Goal: Task Accomplishment & Management: Use online tool/utility

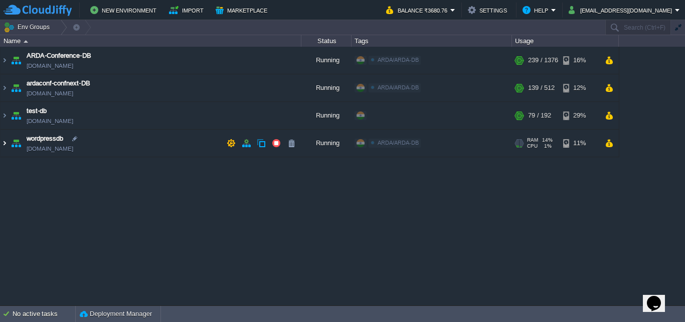
click at [4, 145] on img at bounding box center [5, 142] width 8 height 27
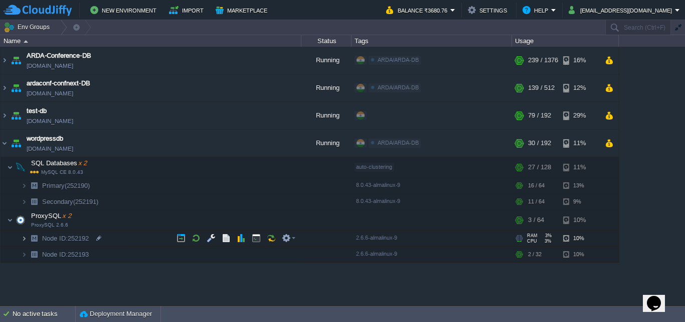
click at [23, 237] on img at bounding box center [24, 238] width 6 height 16
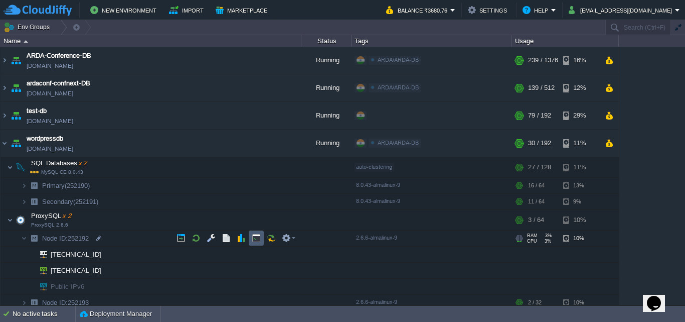
click at [258, 244] on td at bounding box center [256, 237] width 15 height 15
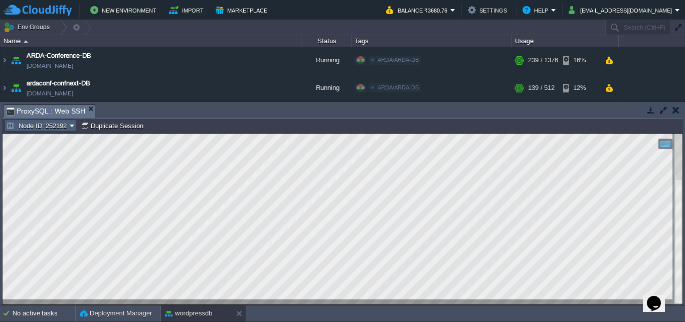
click at [60, 128] on button "Node ID: 252192" at bounding box center [38, 125] width 64 height 9
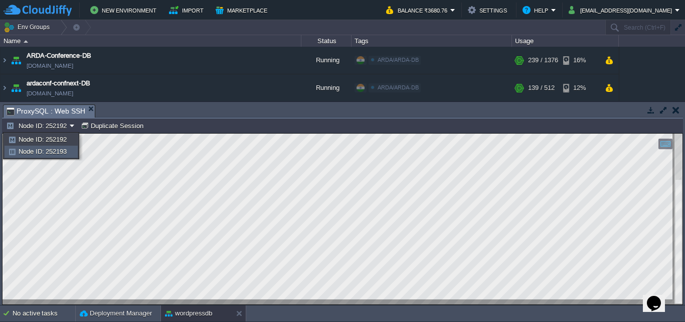
click at [65, 152] on span "Node ID: 252193" at bounding box center [43, 151] width 48 height 8
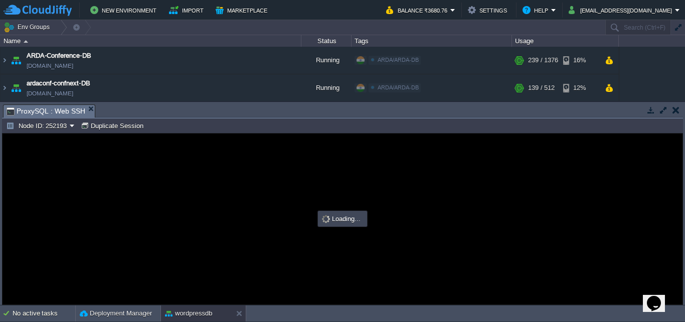
type input "#000000"
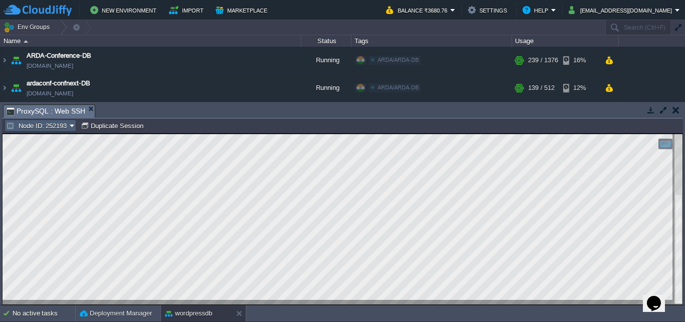
click at [70, 126] on button "Node ID: 252193" at bounding box center [38, 125] width 64 height 9
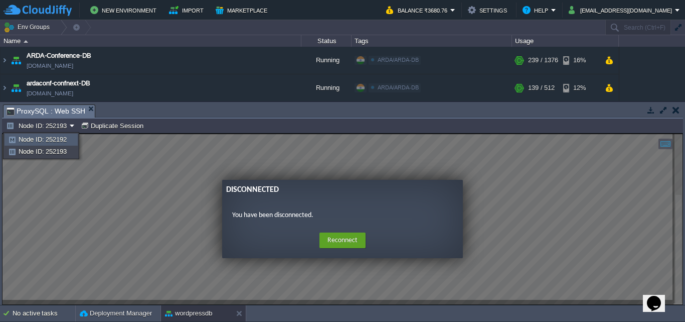
drag, startPoint x: 67, startPoint y: 136, endPoint x: 64, endPoint y: 3, distance: 133.5
click at [67, 136] on span "Node ID: 252192" at bounding box center [43, 139] width 48 height 8
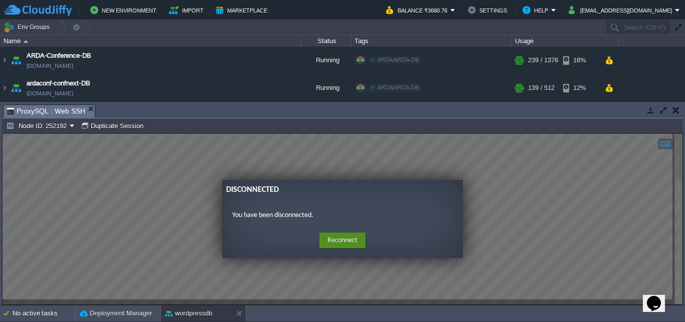
click at [360, 235] on button "Reconnect" at bounding box center [343, 240] width 46 height 16
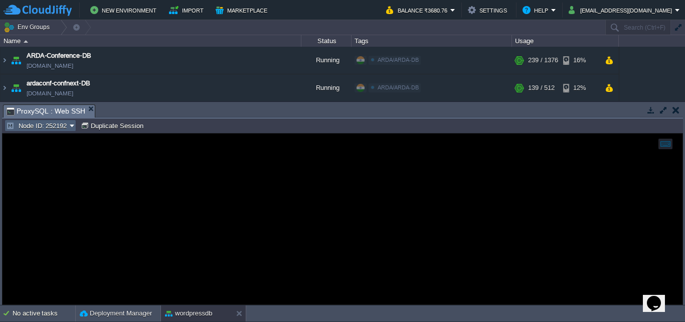
click at [66, 128] on button "Node ID: 252192" at bounding box center [38, 125] width 64 height 9
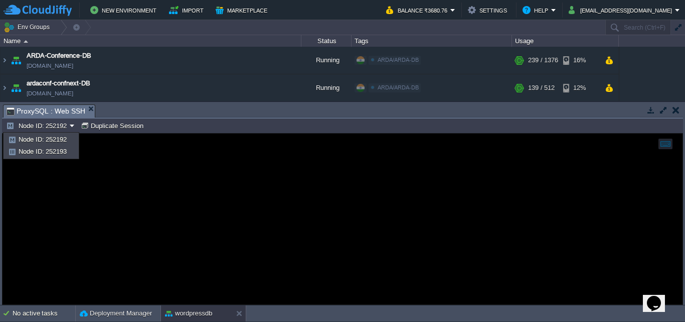
click at [278, 227] on div at bounding box center [343, 218] width 680 height 171
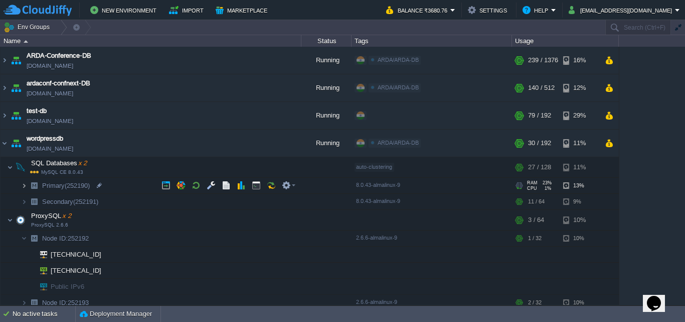
click at [23, 183] on img at bounding box center [24, 186] width 6 height 16
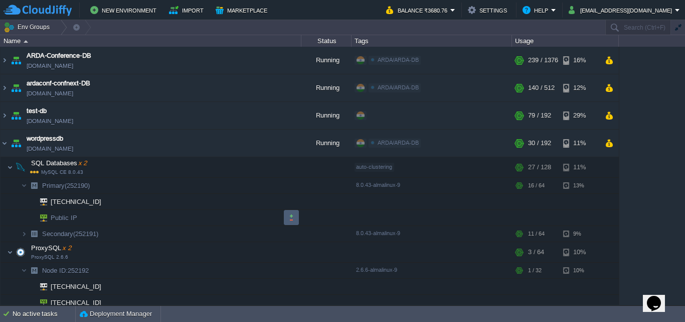
click at [292, 218] on button "button" at bounding box center [291, 217] width 9 height 9
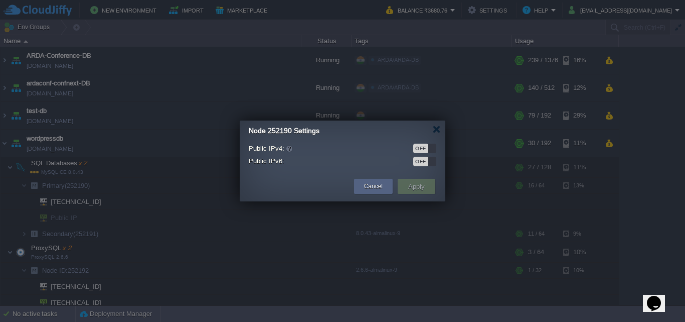
click at [429, 148] on div "OFF" at bounding box center [424, 148] width 23 height 10
click at [424, 187] on button "Apply" at bounding box center [416, 186] width 23 height 12
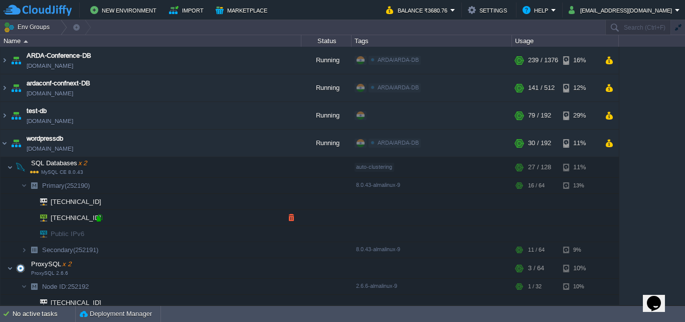
click at [100, 222] on div at bounding box center [99, 217] width 9 height 9
click at [290, 214] on button "button" at bounding box center [291, 217] width 9 height 9
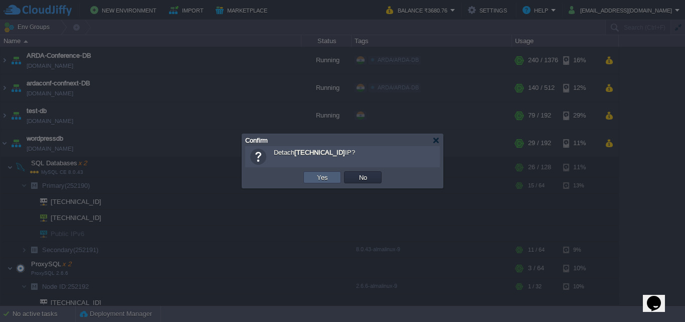
click at [329, 177] on button "Yes" at bounding box center [322, 177] width 17 height 9
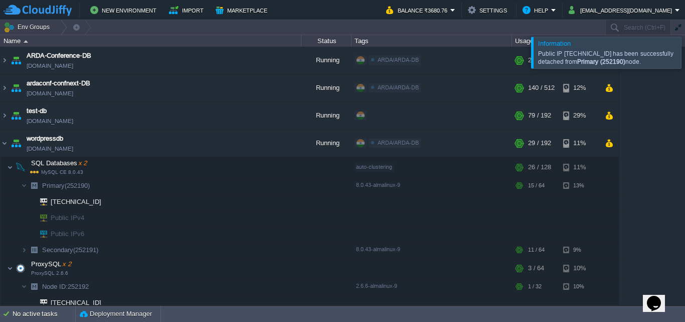
click at [685, 56] on div at bounding box center [697, 52] width 0 height 31
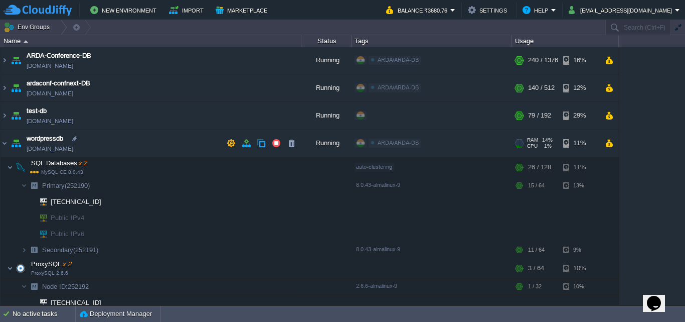
click at [10, 145] on img at bounding box center [16, 142] width 14 height 27
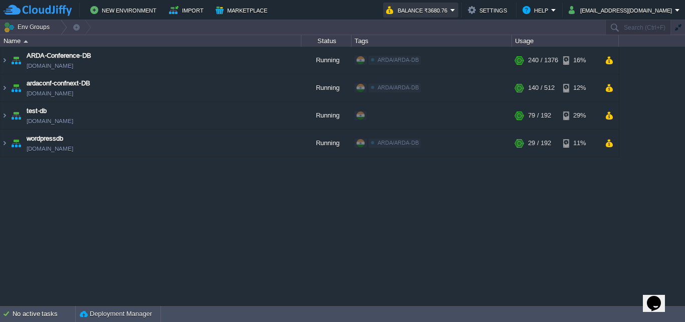
click at [450, 6] on button "Balance ₹3680.76" at bounding box center [418, 10] width 64 height 12
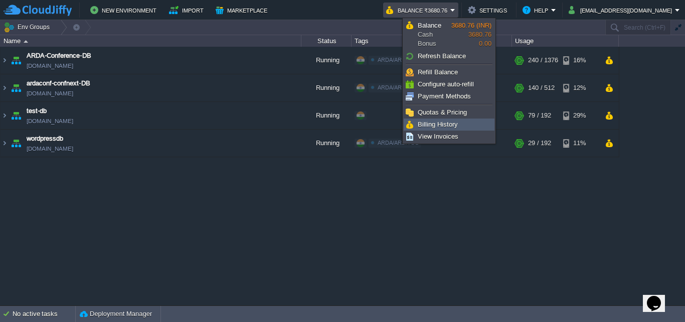
click at [444, 120] on span "Billing History" at bounding box center [438, 124] width 40 height 8
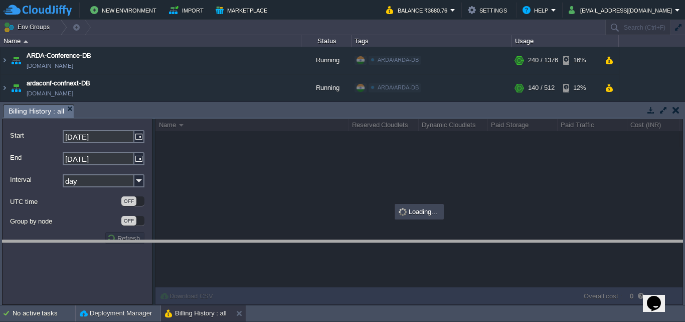
drag, startPoint x: 392, startPoint y: 106, endPoint x: 402, endPoint y: 246, distance: 140.3
click at [402, 246] on body "New Environment Import Marketplace Bonus ₹0.00 Upgrade Account Balance ₹3680.76…" at bounding box center [342, 161] width 685 height 322
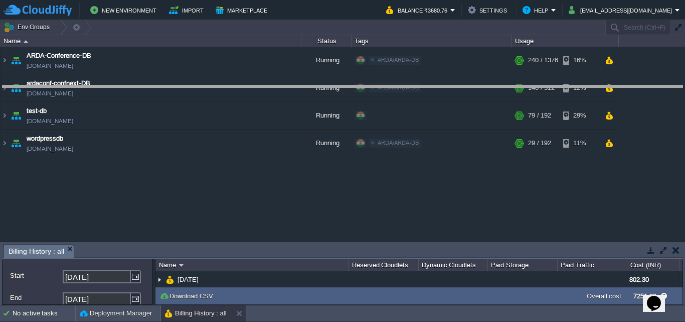
drag, startPoint x: 404, startPoint y: 247, endPoint x: 454, endPoint y: 83, distance: 171.0
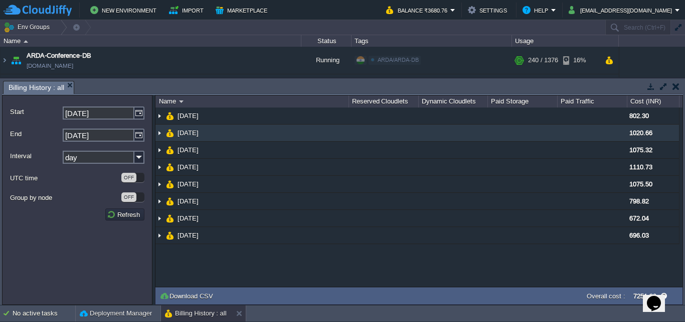
click at [161, 132] on img at bounding box center [159, 132] width 8 height 17
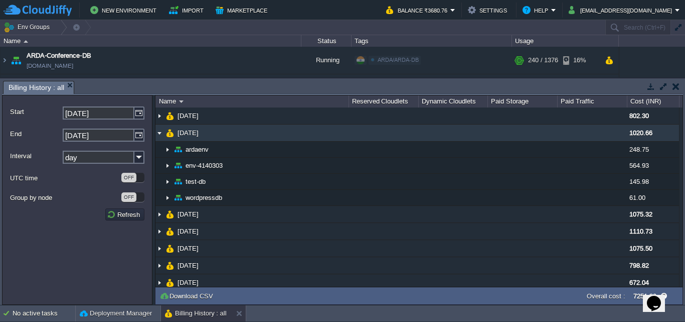
click at [161, 132] on img at bounding box center [159, 132] width 8 height 17
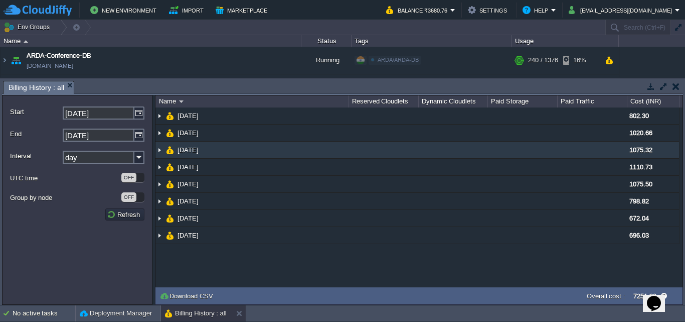
click at [157, 148] on img at bounding box center [159, 149] width 8 height 17
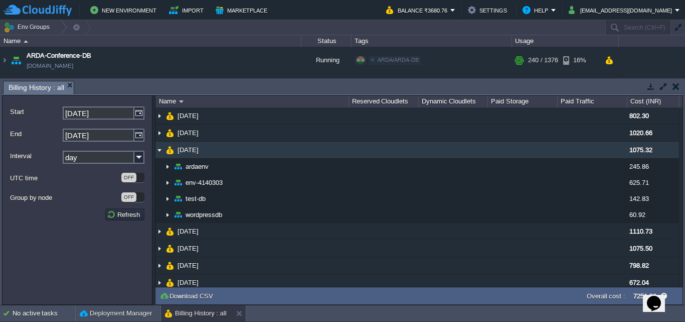
click at [157, 148] on img at bounding box center [159, 149] width 8 height 17
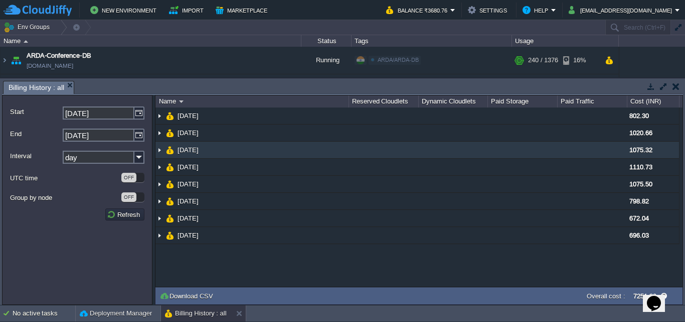
click at [157, 148] on img at bounding box center [159, 149] width 8 height 17
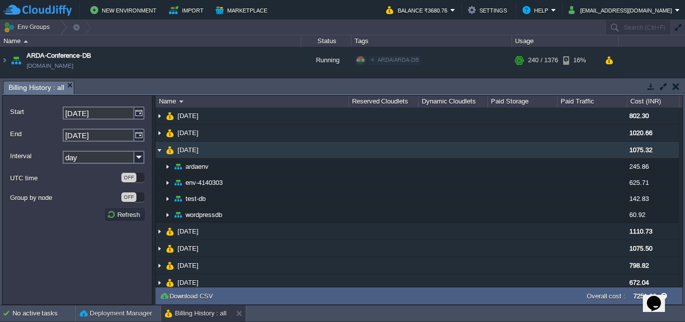
click at [157, 148] on img at bounding box center [159, 149] width 8 height 17
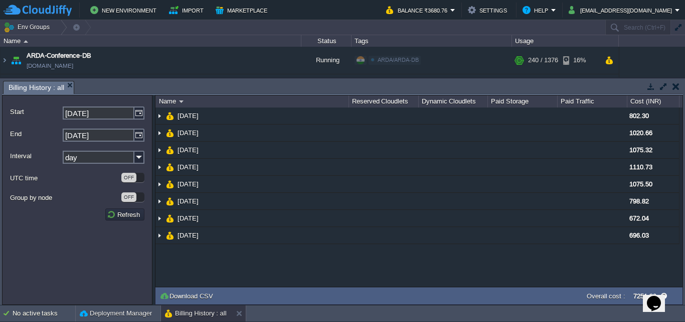
click at [674, 89] on button "button" at bounding box center [676, 86] width 7 height 9
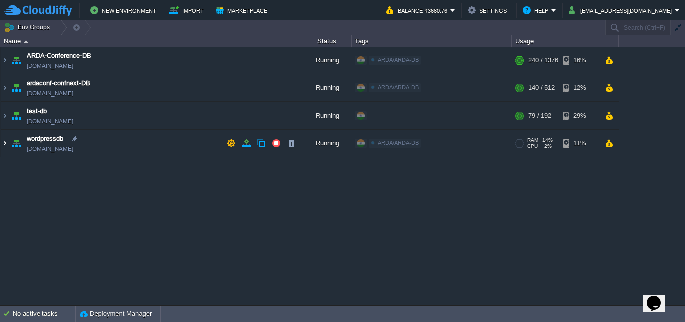
click at [4, 145] on img at bounding box center [5, 142] width 8 height 27
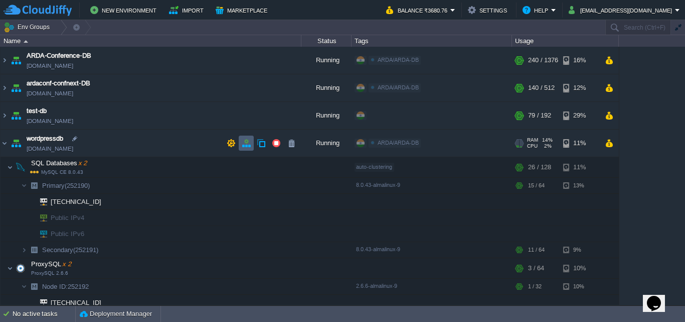
click at [251, 143] on td at bounding box center [246, 142] width 15 height 15
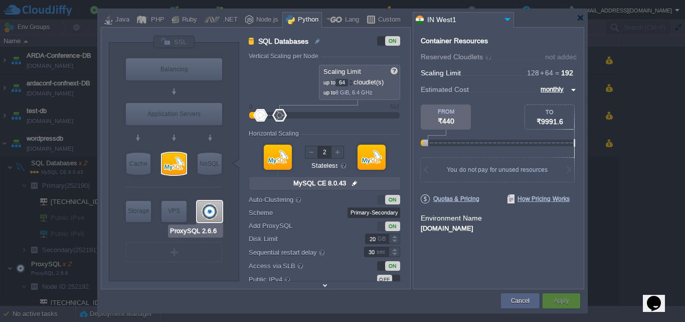
click at [211, 214] on div at bounding box center [209, 211] width 25 height 21
type input "ProxySQL"
type input "32"
type input "ProxySQL 2.6.6"
type input "null"
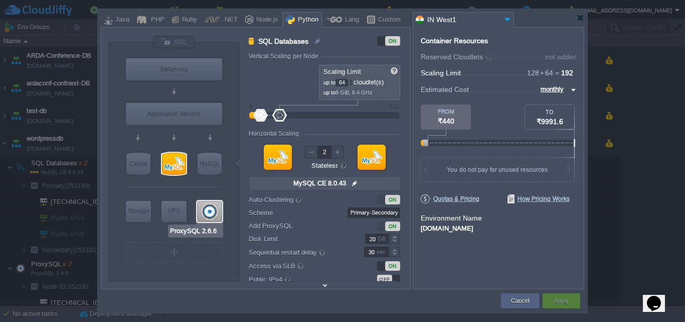
type input "2.6.6-almalinux-9"
type input "0"
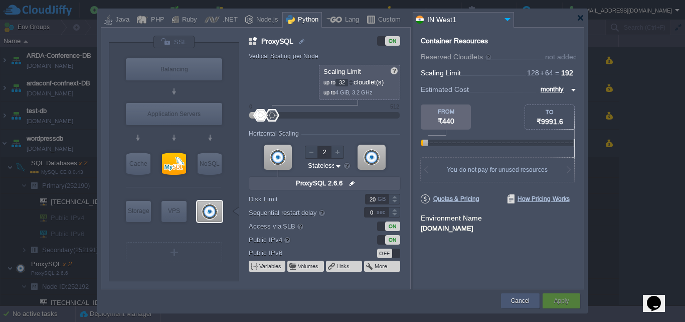
click at [514, 300] on button "Cancel" at bounding box center [520, 300] width 19 height 10
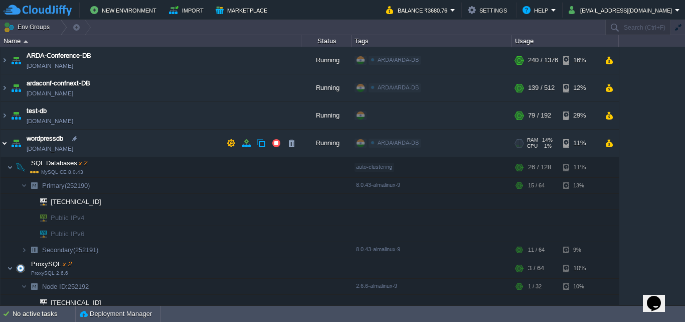
click at [6, 141] on img at bounding box center [5, 142] width 8 height 27
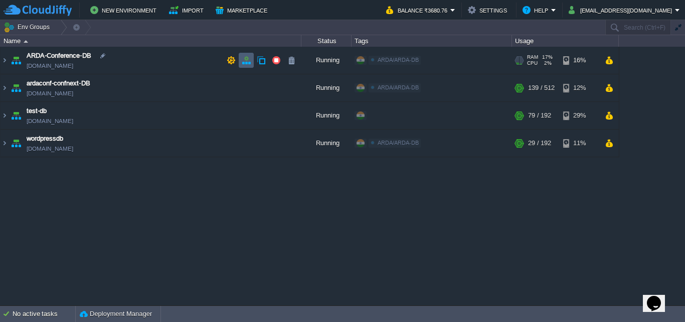
click at [247, 64] on button "button" at bounding box center [246, 60] width 9 height 9
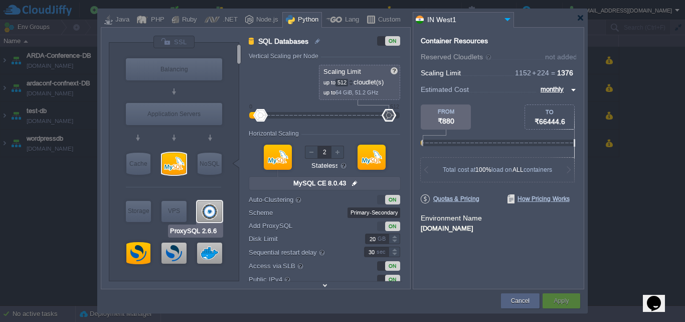
click at [211, 208] on div at bounding box center [209, 211] width 25 height 21
type input "ProxySQL"
type input "64"
type input "ProxySQL 2.6.6"
type input "null"
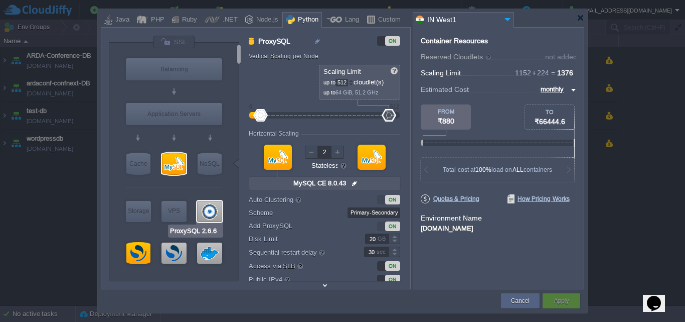
type input "2.6.6-almalinux-9"
type input "0"
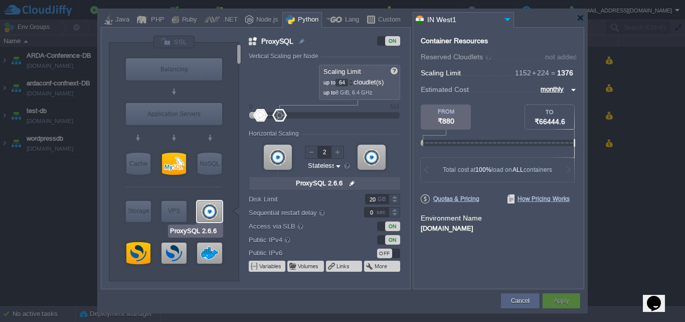
type input "MySQL CE 8.0.43"
click at [177, 164] on div at bounding box center [174, 163] width 24 height 22
type input "SQL Databases"
type input "512"
type input "MySQL CE 8.0.43"
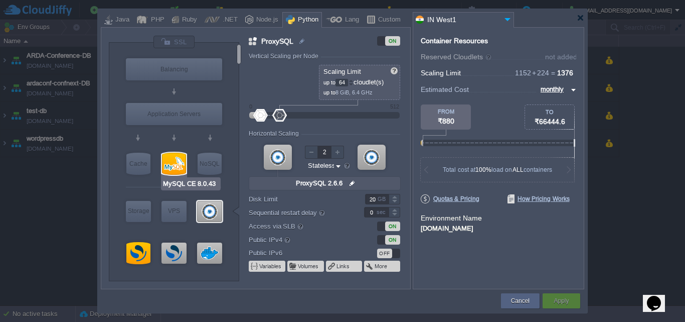
type input "null"
type input "8.0.43-almalin..."
type input "30"
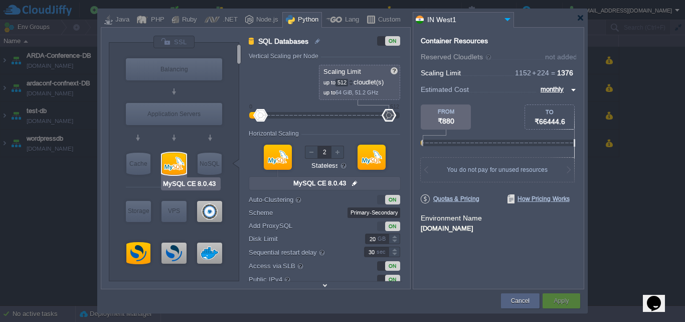
type input "Redis 7.2.4"
click at [580, 20] on div at bounding box center [581, 18] width 8 height 8
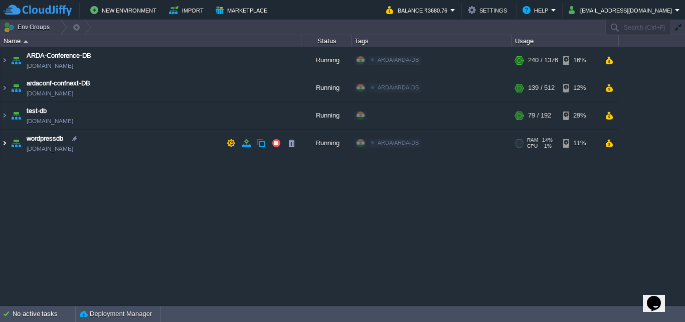
click at [7, 142] on img at bounding box center [5, 142] width 8 height 27
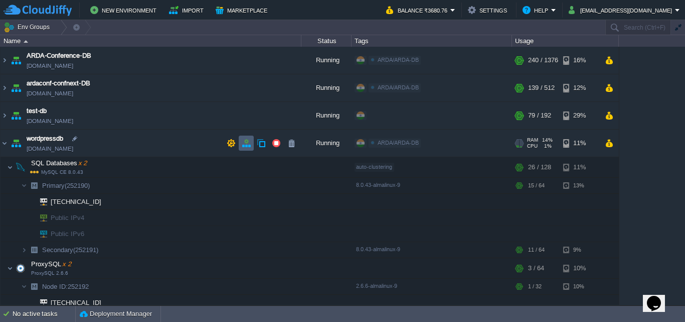
click at [246, 142] on button "button" at bounding box center [246, 142] width 9 height 9
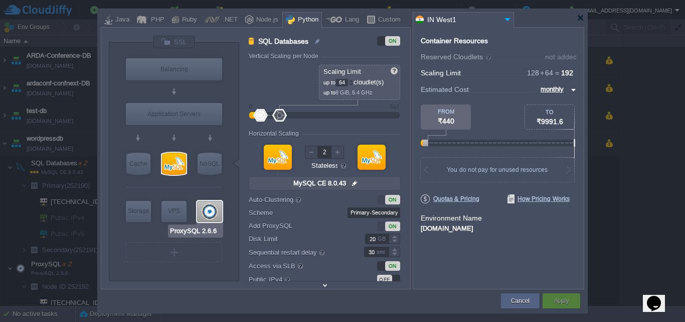
click at [204, 210] on div at bounding box center [209, 211] width 25 height 21
type input "ProxySQL"
type input "32"
type input "ProxySQL 2.6.6"
type input "null"
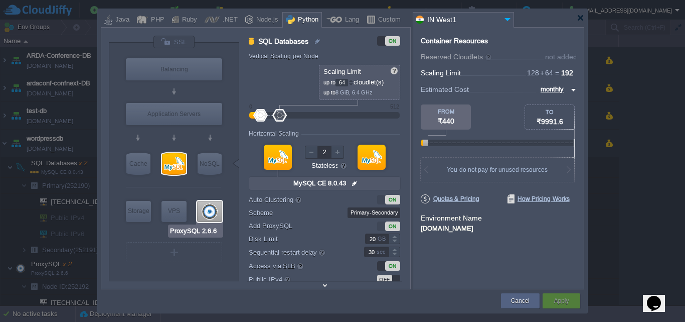
type input "2.6.6-almalinux-9"
type input "0"
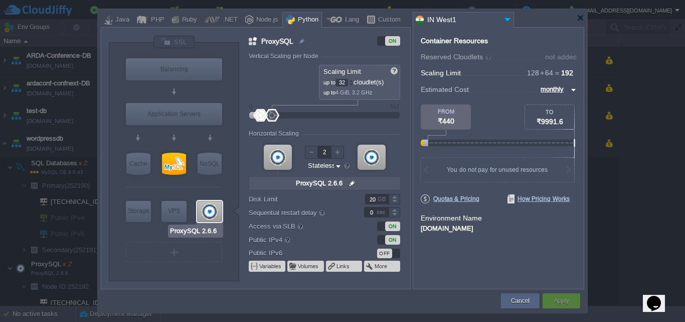
type input "MySQL CE 8.0.43"
click at [171, 164] on div at bounding box center [174, 163] width 24 height 22
type input "SQL Databases"
type input "64"
type input "MySQL CE 8.0.43"
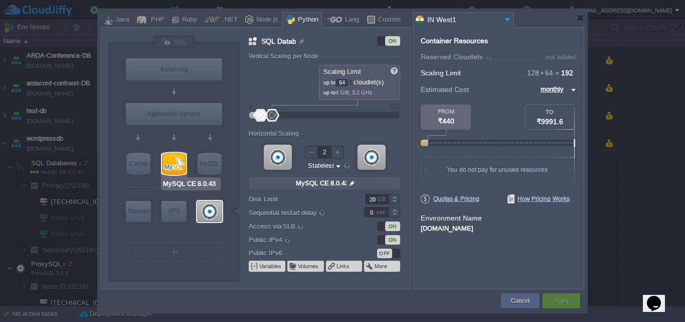
type input "null"
type input "8.0.43-almalin..."
type input "30"
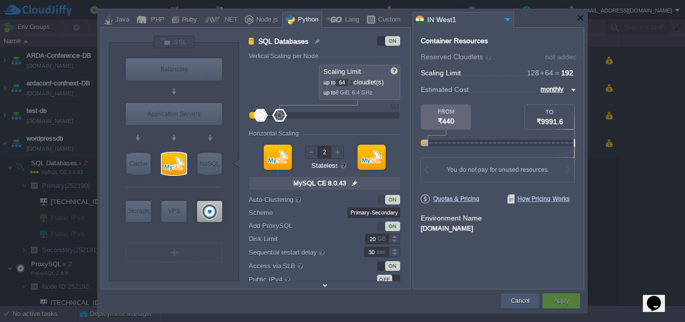
click at [533, 298] on div "Cancel" at bounding box center [520, 300] width 39 height 15
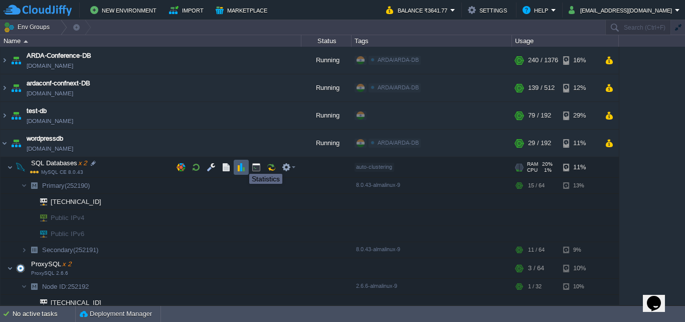
click at [242, 165] on button "button" at bounding box center [241, 167] width 9 height 9
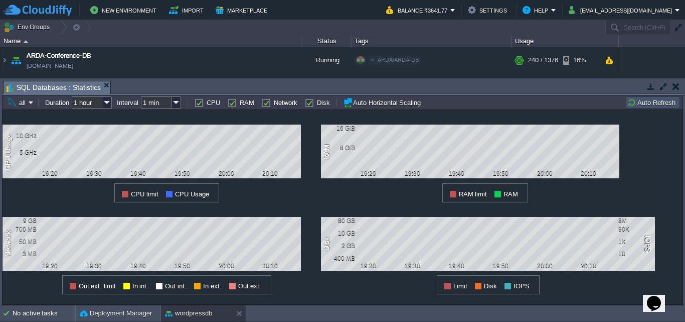
click at [114, 101] on td at bounding box center [114, 102] width 5 height 12
click at [108, 103] on img at bounding box center [107, 102] width 10 height 12
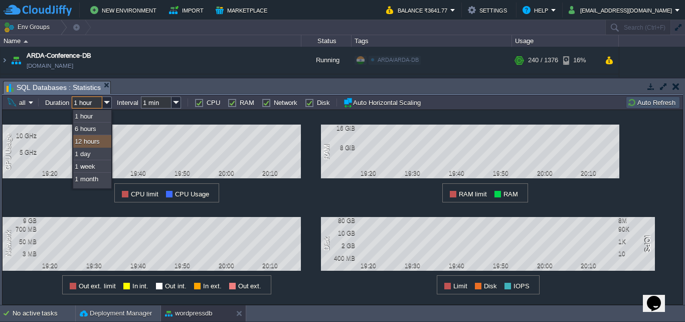
click at [86, 141] on div "12 hours" at bounding box center [92, 141] width 38 height 13
type input "12 hours"
type input "1 hour"
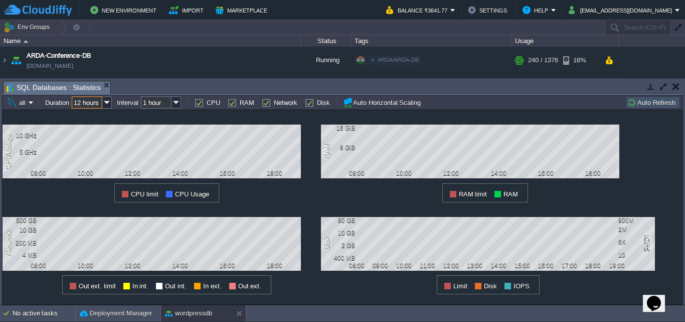
click at [678, 90] on button "button" at bounding box center [676, 86] width 7 height 9
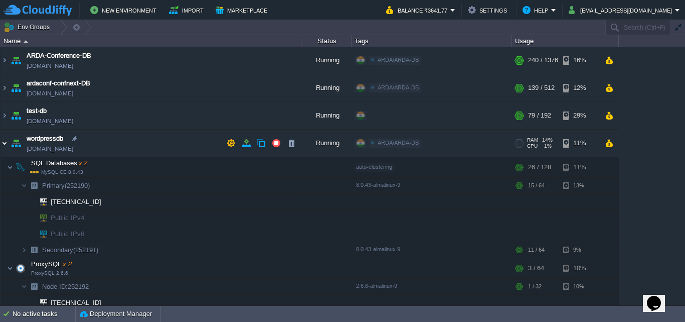
click at [4, 148] on img at bounding box center [5, 142] width 8 height 27
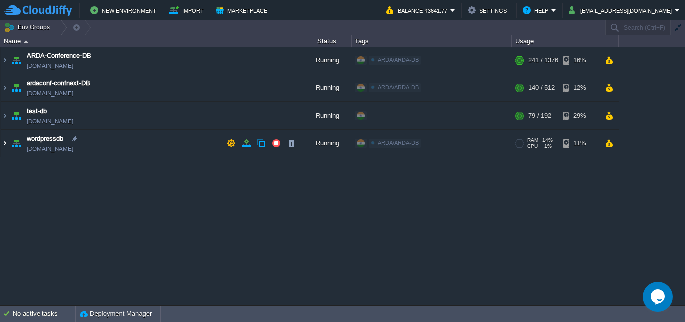
click at [5, 144] on img at bounding box center [5, 142] width 8 height 27
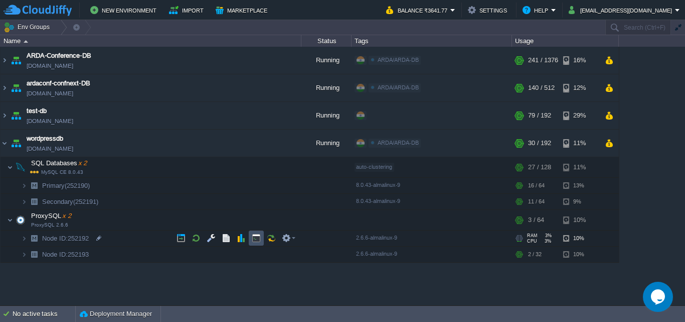
click at [254, 241] on button "button" at bounding box center [256, 237] width 9 height 9
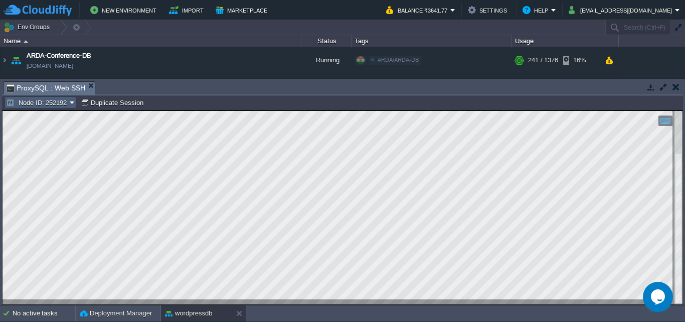
click at [43, 104] on button "Node ID: 252192" at bounding box center [38, 102] width 64 height 9
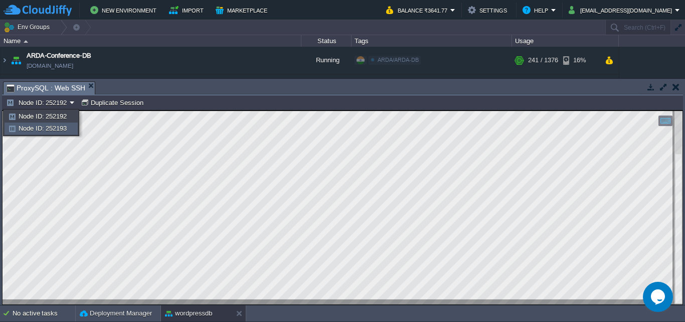
click at [54, 130] on span "Node ID: 252193" at bounding box center [43, 128] width 48 height 8
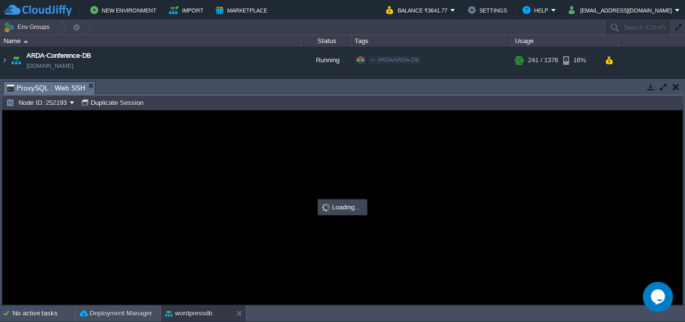
type input "#000000"
